Goal: Download file/media

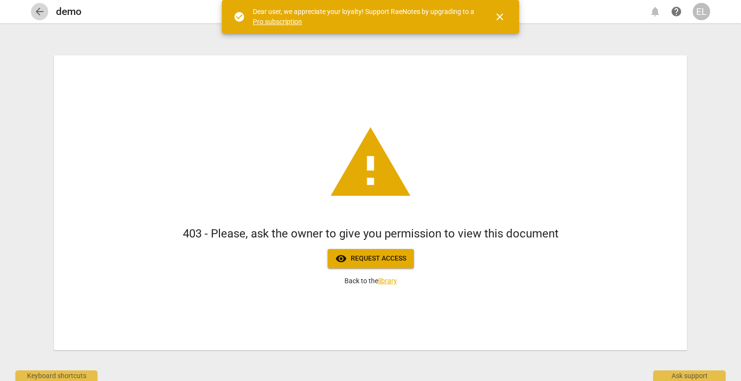
click at [38, 11] on span "arrow_back" at bounding box center [40, 12] width 12 height 12
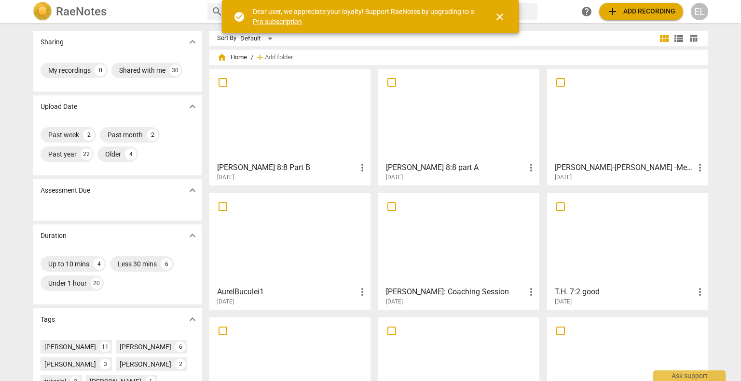
click at [405, 117] on div at bounding box center [458, 114] width 154 height 85
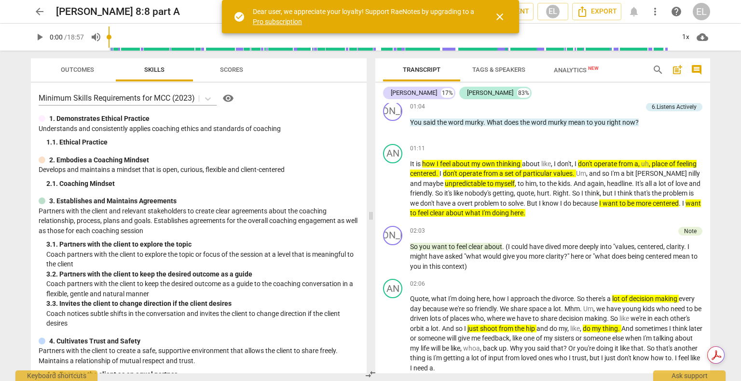
scroll to position [155, 0]
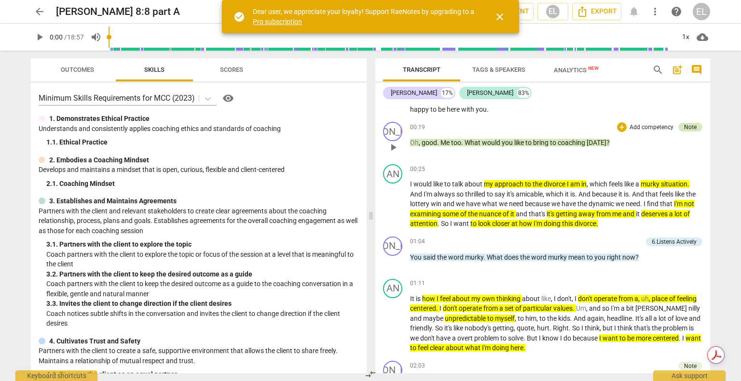
click at [692, 126] on div "Note" at bounding box center [690, 127] width 13 height 9
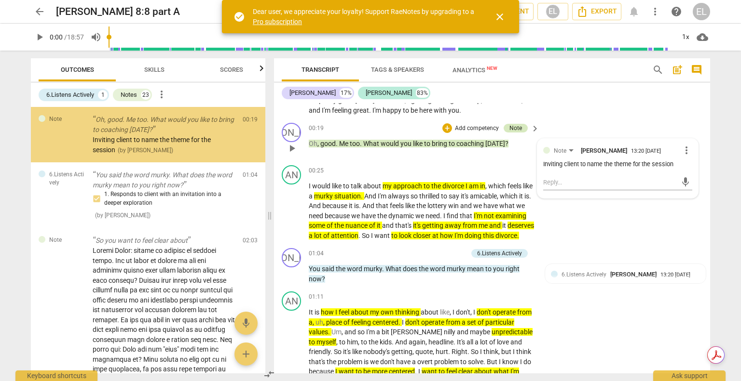
scroll to position [156, 0]
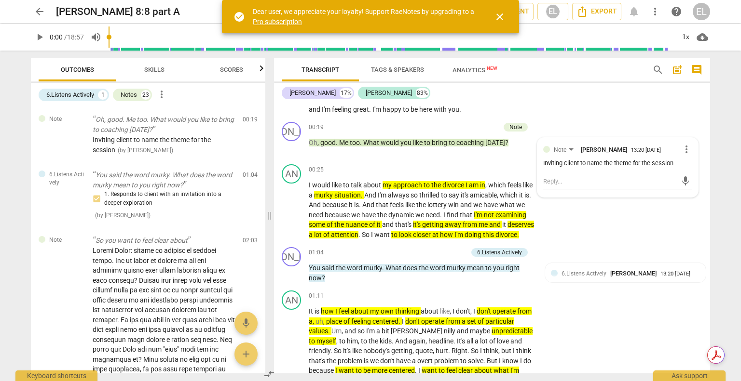
click at [723, 127] on div "arrow_back [PERSON_NAME] 8:8 part A edit star Assessment auto_fix_high AI Asses…" at bounding box center [370, 190] width 741 height 381
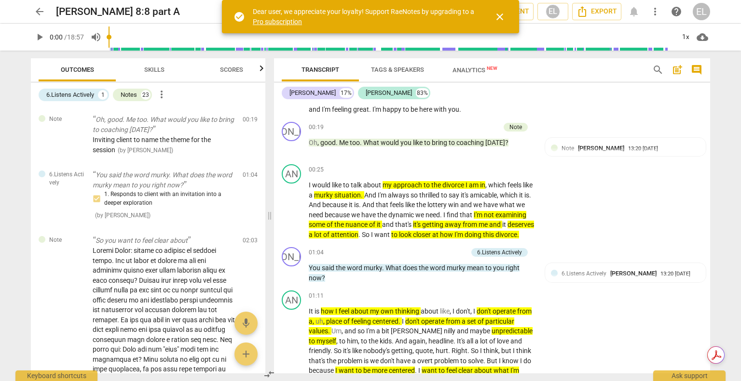
drag, startPoint x: 710, startPoint y: 126, endPoint x: 714, endPoint y: 79, distance: 47.4
click at [714, 79] on div "Transcript Tags & Speakers Analytics New search post_add comment [PERSON_NAME] …" at bounding box center [493, 216] width 447 height 331
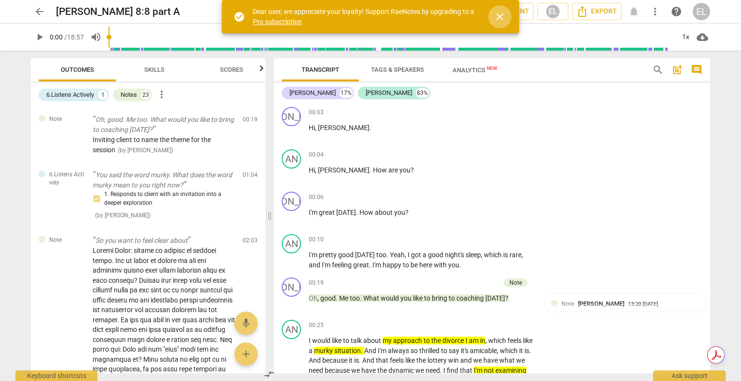
click at [500, 14] on span "close" at bounding box center [500, 17] width 12 height 12
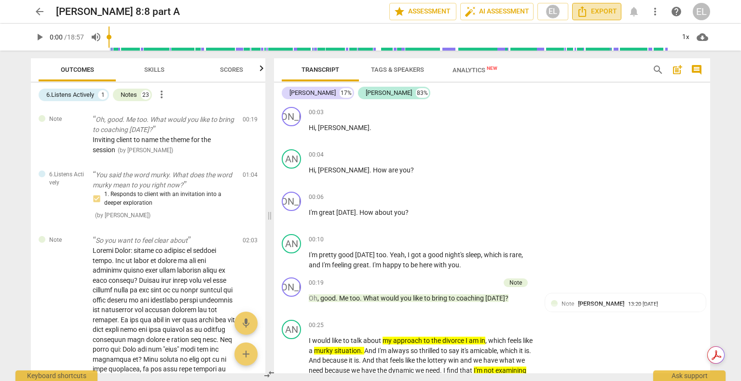
click at [592, 9] on span "Export" at bounding box center [596, 12] width 41 height 12
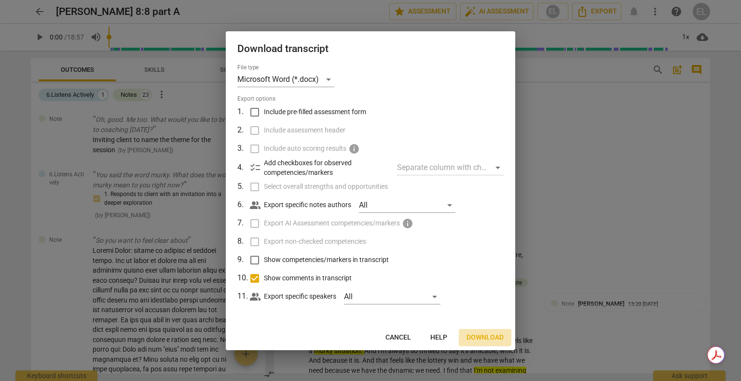
click at [477, 340] on span "Download" at bounding box center [484, 338] width 37 height 10
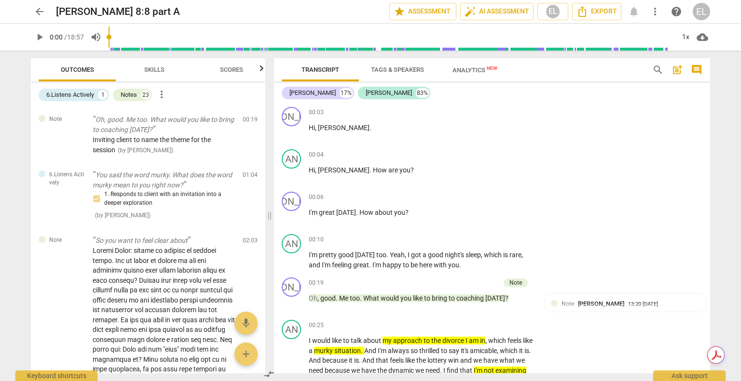
click at [42, 10] on span "arrow_back" at bounding box center [40, 12] width 12 height 12
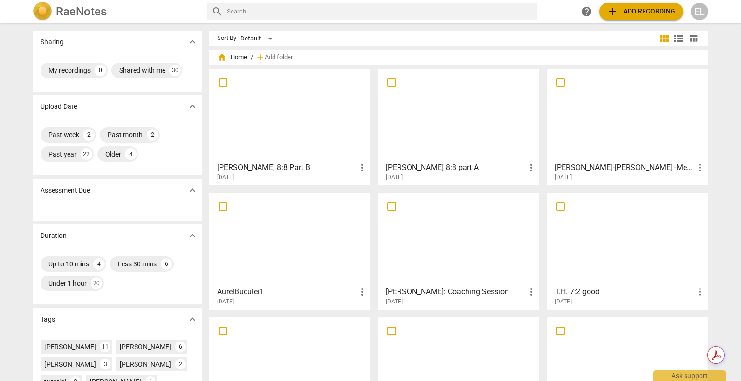
click at [309, 116] on div at bounding box center [290, 114] width 154 height 85
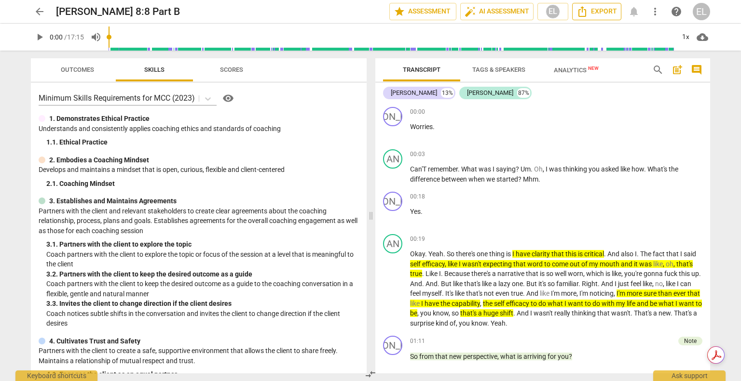
click at [599, 14] on span "Export" at bounding box center [596, 12] width 41 height 12
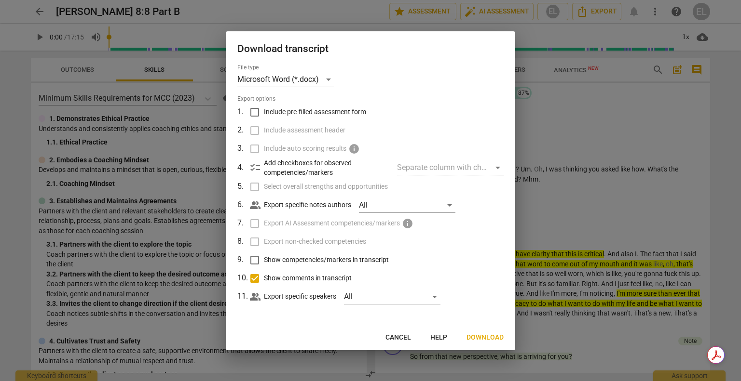
click at [484, 336] on span "Download" at bounding box center [484, 338] width 37 height 10
